Goal: Task Accomplishment & Management: Use online tool/utility

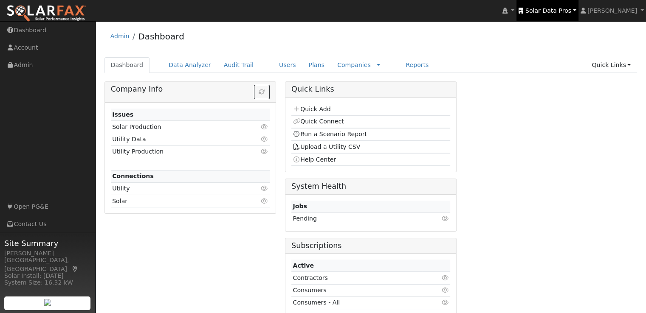
click at [560, 12] on span "Solar Data Pros" at bounding box center [548, 10] width 46 height 7
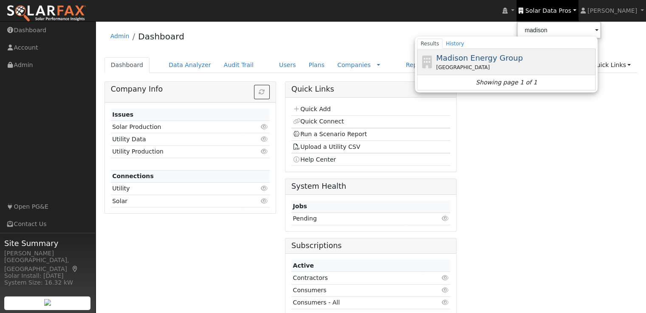
click at [497, 56] on span "Madison Energy Group" at bounding box center [479, 57] width 87 height 9
type input "Madison Energy Group"
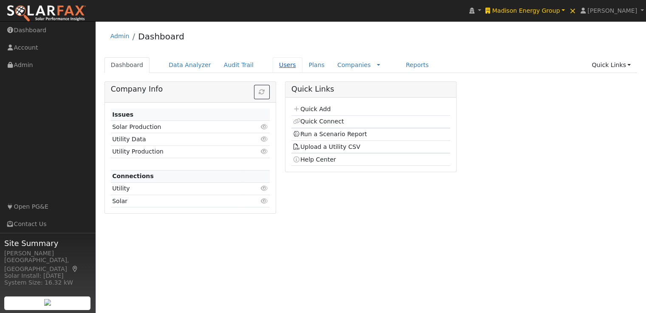
click at [273, 66] on link "Users" at bounding box center [287, 65] width 30 height 16
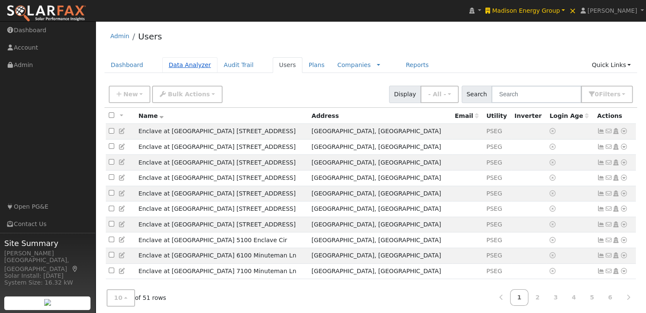
click at [183, 65] on link "Data Analyzer" at bounding box center [189, 65] width 55 height 16
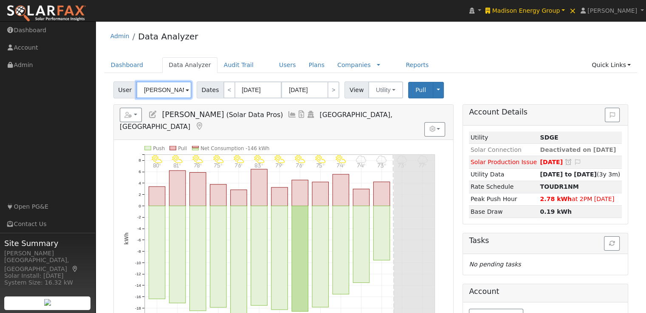
drag, startPoint x: 173, startPoint y: 89, endPoint x: 96, endPoint y: 93, distance: 77.4
click at [96, 93] on div "User Profile First name Last name Email Email Notifications No Emails No Emails…" at bounding box center [370, 261] width 550 height 480
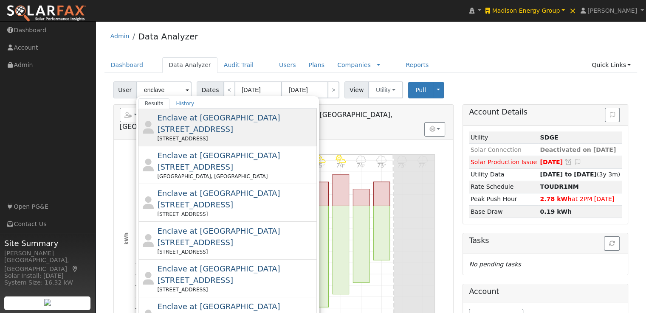
click at [185, 118] on span "Enclave at [GEOGRAPHIC_DATA] [STREET_ADDRESS]" at bounding box center [218, 123] width 123 height 20
type input "Enclave at [GEOGRAPHIC_DATA] [STREET_ADDRESS]"
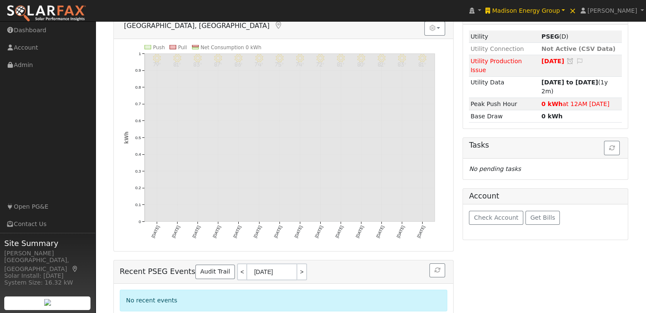
scroll to position [101, 0]
click at [488, 214] on span "Check Account" at bounding box center [496, 217] width 45 height 7
click at [139, 284] on div "No recent events" at bounding box center [283, 304] width 339 height 40
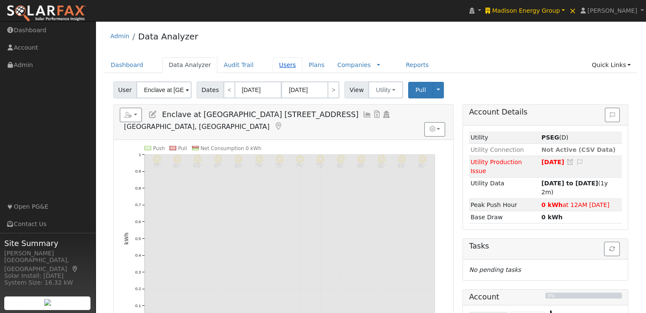
click at [272, 63] on link "Users" at bounding box center [287, 65] width 30 height 16
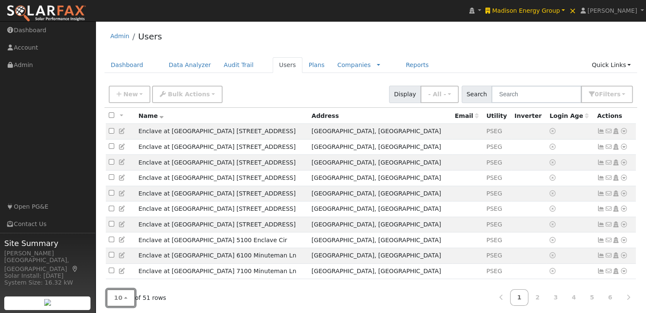
click at [117, 295] on span "10" at bounding box center [118, 298] width 8 height 7
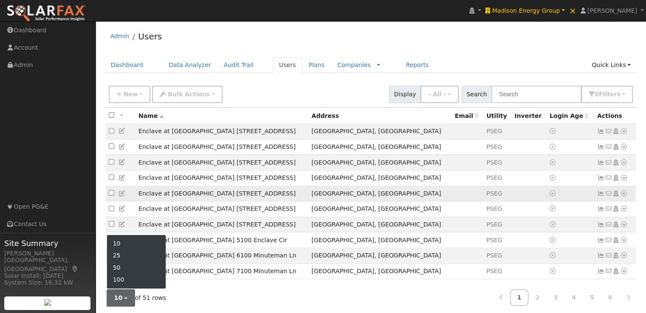
click at [257, 197] on td "Enclave at [GEOGRAPHIC_DATA] [STREET_ADDRESS]" at bounding box center [221, 194] width 173 height 16
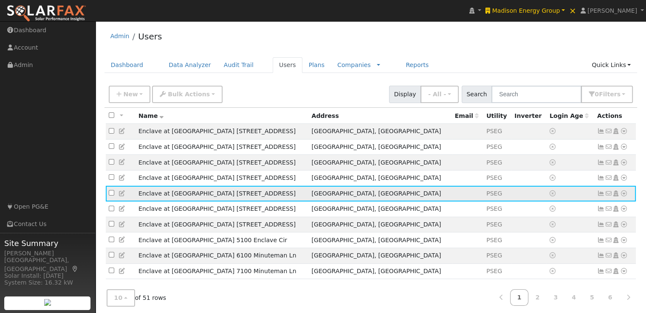
click at [623, 195] on icon at bounding box center [624, 194] width 8 height 6
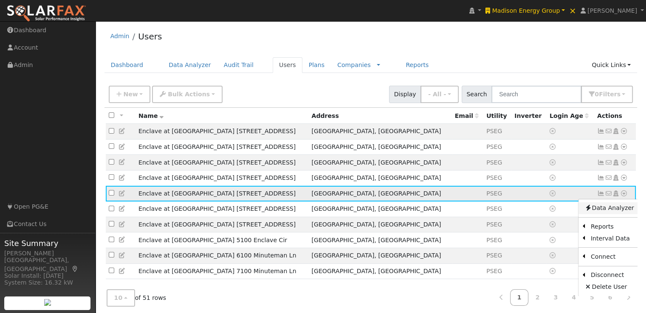
click at [597, 212] on link "Data Analyzer" at bounding box center [609, 208] width 62 height 12
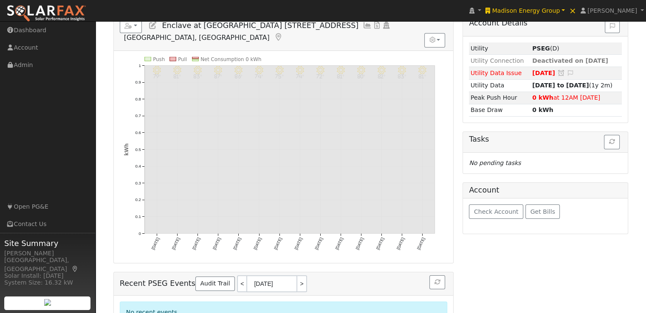
scroll to position [92, 0]
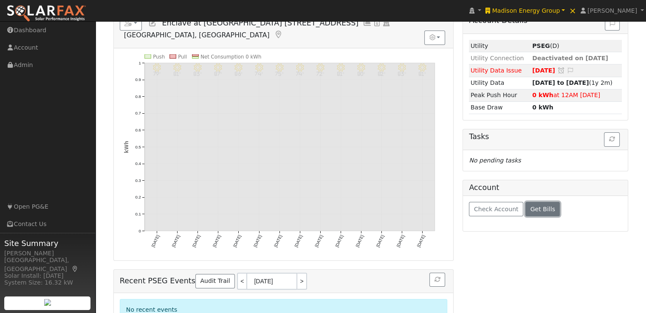
click at [537, 209] on span "Get Bills" at bounding box center [542, 209] width 25 height 7
click at [622, 7] on span "[PERSON_NAME]" at bounding box center [612, 10] width 50 height 7
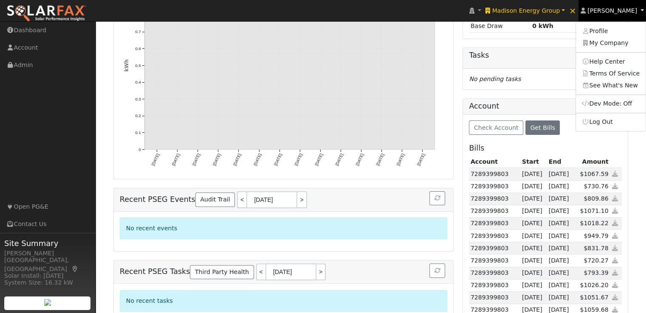
scroll to position [174, 0]
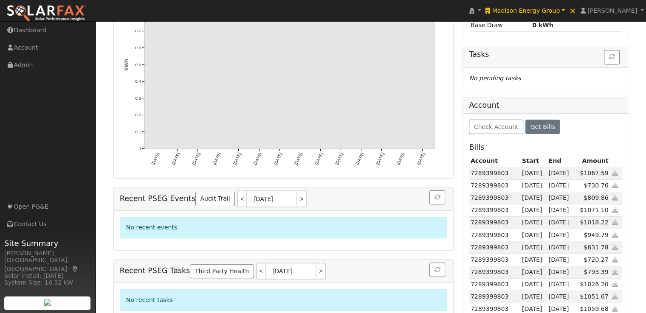
click at [614, 170] on icon at bounding box center [615, 173] width 8 height 6
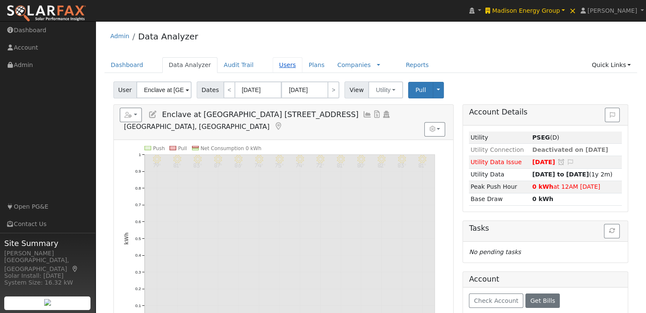
click at [273, 63] on link "Users" at bounding box center [287, 65] width 30 height 16
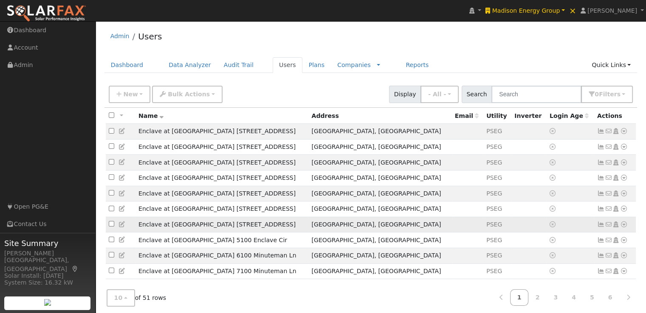
click at [410, 232] on td "[GEOGRAPHIC_DATA], [GEOGRAPHIC_DATA]" at bounding box center [379, 225] width 143 height 16
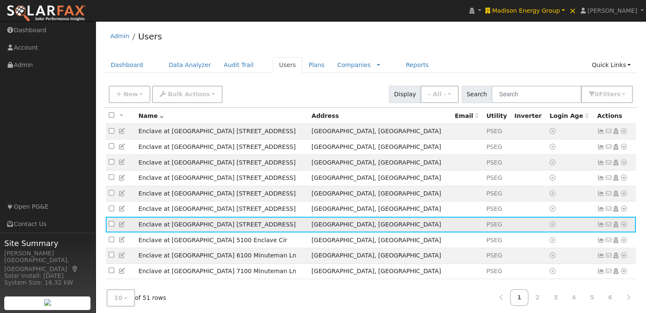
click at [622, 227] on icon at bounding box center [624, 225] width 8 height 6
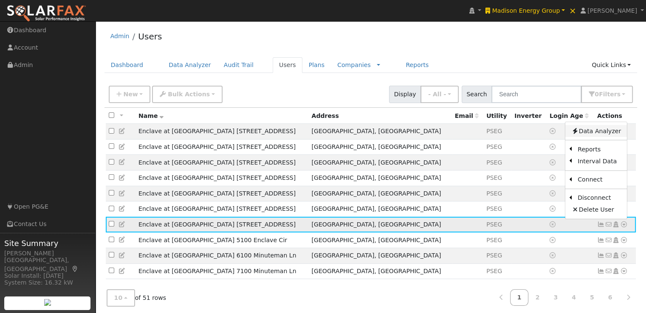
click at [589, 130] on link "Data Analyzer" at bounding box center [596, 131] width 62 height 12
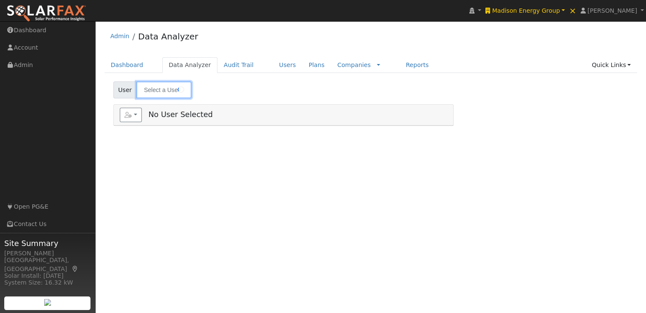
type input "Enclave at [GEOGRAPHIC_DATA] [STREET_ADDRESS]"
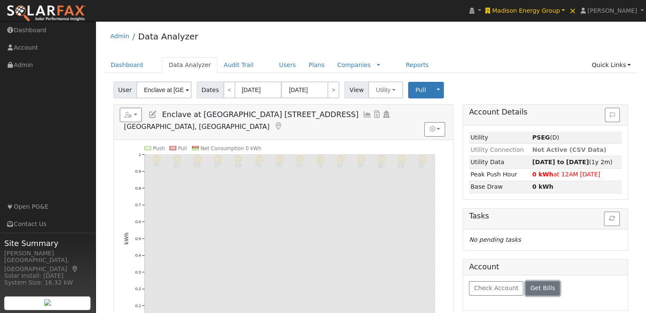
click at [537, 290] on span "Get Bills" at bounding box center [542, 288] width 25 height 7
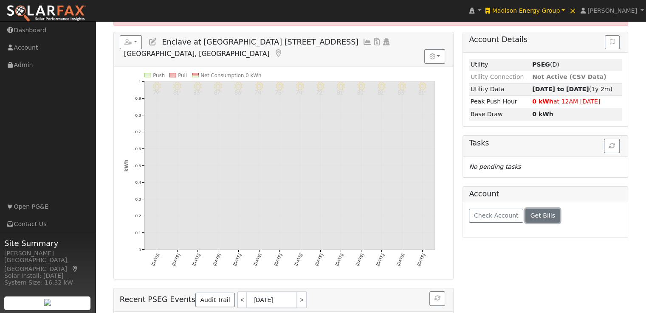
scroll to position [100, 0]
click at [542, 213] on span "Get Bills" at bounding box center [542, 216] width 25 height 7
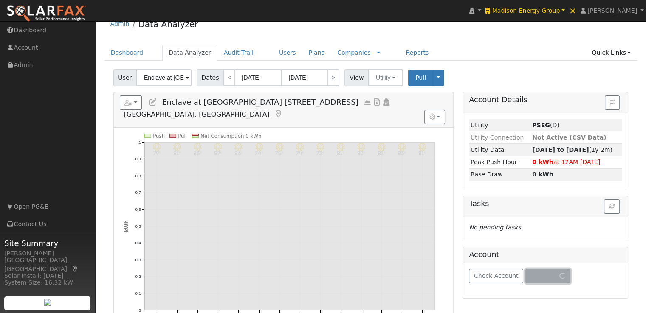
scroll to position [16, 0]
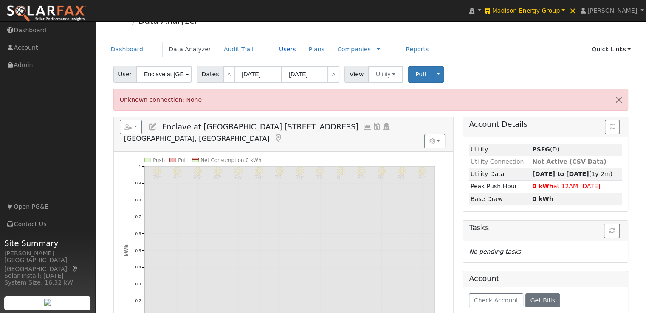
click at [273, 49] on link "Users" at bounding box center [287, 50] width 30 height 16
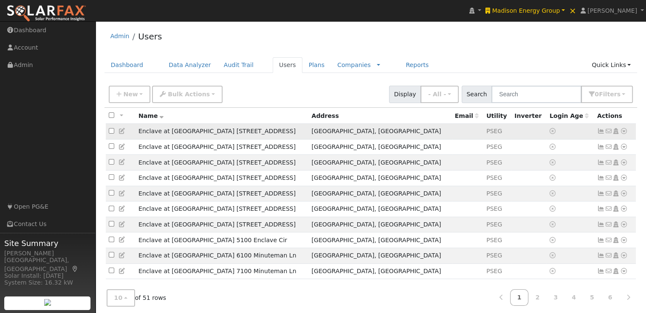
click at [601, 131] on icon at bounding box center [601, 131] width 8 height 6
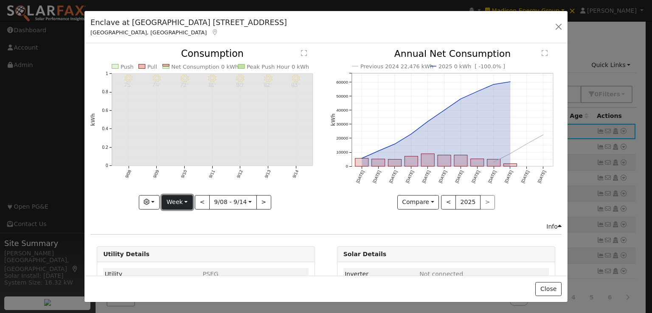
click at [176, 201] on button "Week" at bounding box center [177, 202] width 31 height 14
click at [178, 252] on link "Year" at bounding box center [191, 255] width 59 height 12
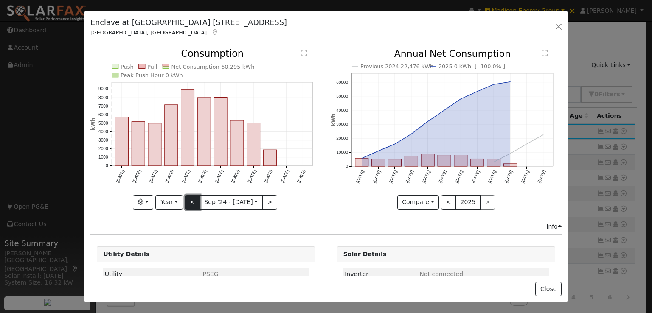
click at [190, 199] on button "<" at bounding box center [192, 202] width 15 height 14
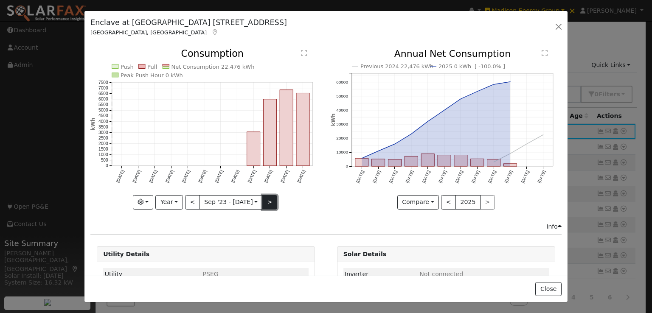
click at [266, 202] on button ">" at bounding box center [269, 202] width 15 height 14
type input "2024-09-01"
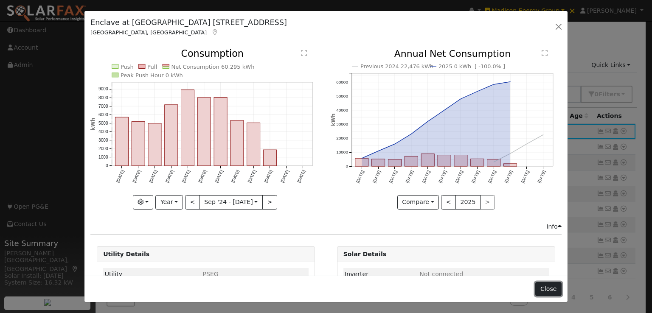
click at [552, 286] on button "Close" at bounding box center [548, 289] width 26 height 14
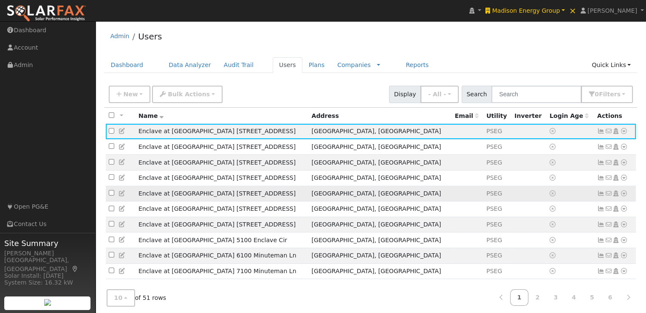
click at [601, 196] on icon at bounding box center [601, 194] width 8 height 6
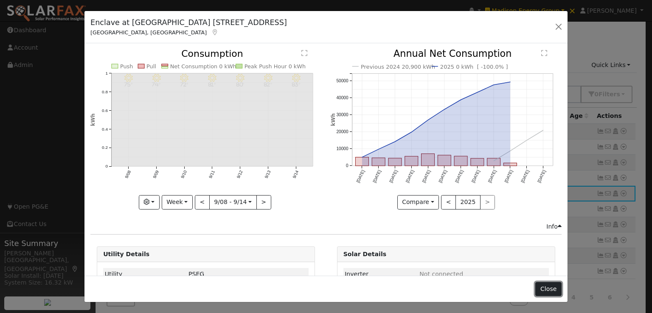
click at [546, 291] on button "Close" at bounding box center [548, 289] width 26 height 14
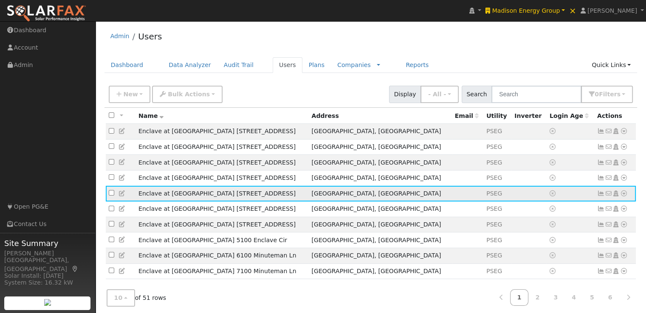
click at [622, 194] on icon at bounding box center [624, 194] width 8 height 6
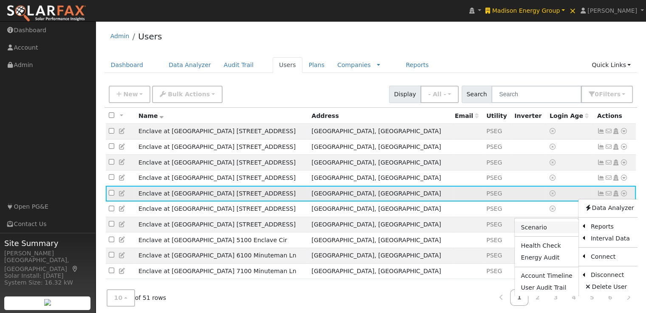
click at [536, 229] on link "Scenario" at bounding box center [545, 228] width 63 height 12
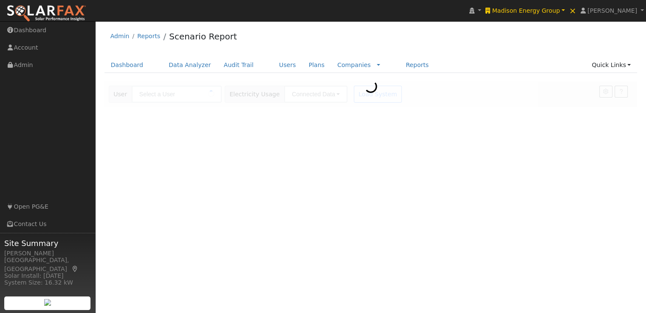
type input "Enclave at [GEOGRAPHIC_DATA] [STREET_ADDRESS]"
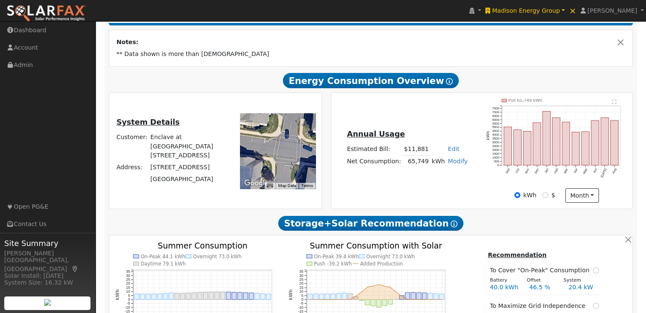
scroll to position [141, 0]
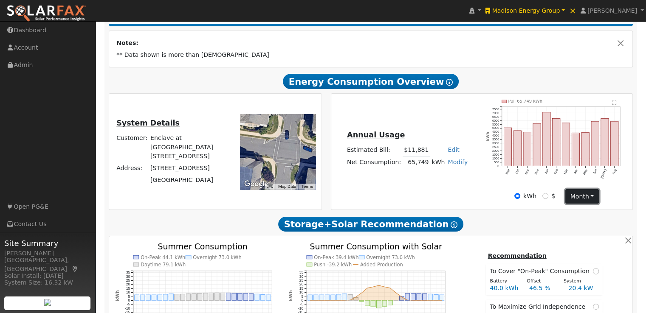
click at [594, 198] on button "month" at bounding box center [582, 196] width 34 height 14
click at [581, 222] on link "Month" at bounding box center [594, 225] width 59 height 12
click at [584, 197] on button "month" at bounding box center [582, 196] width 34 height 14
click at [579, 219] on link "Day" at bounding box center [594, 214] width 59 height 12
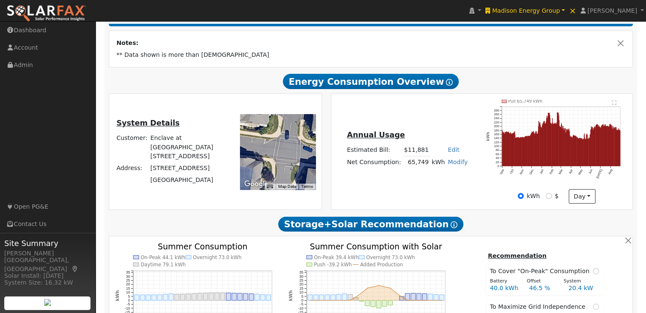
click at [613, 104] on text "" at bounding box center [614, 102] width 5 height 5
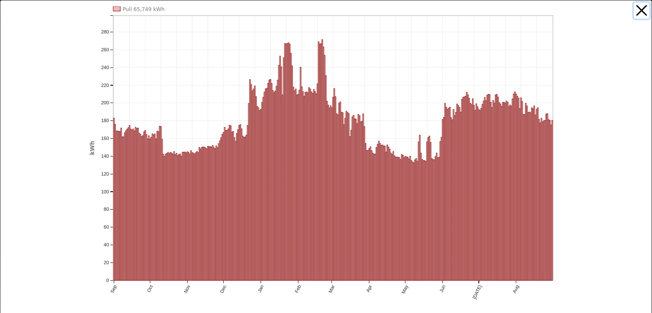
click at [634, 9] on button "button" at bounding box center [642, 11] width 16 height 16
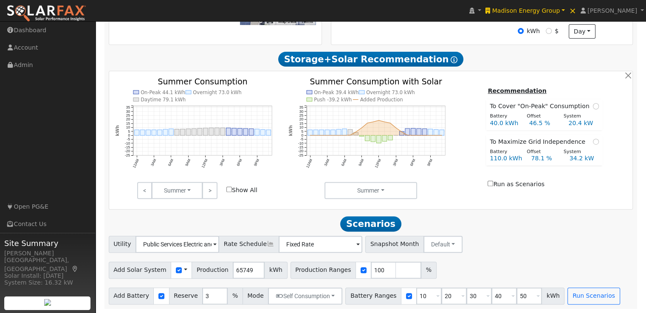
scroll to position [309, 0]
click at [458, 265] on div "Add Solar System Use CSV Data Production 65749 kWh Production Ranges 100 %" at bounding box center [370, 269] width 527 height 20
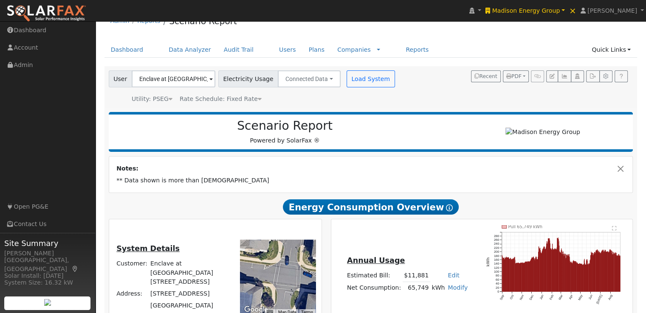
scroll to position [0, 0]
